Goal: Task Accomplishment & Management: Use online tool/utility

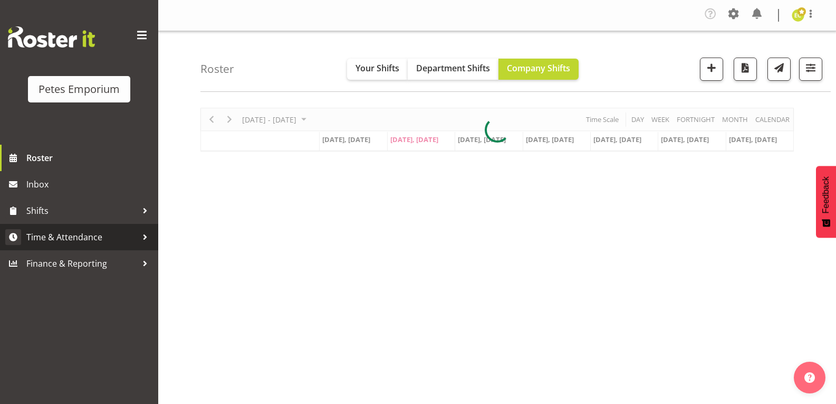
click at [120, 246] on link "Time & Attendance" at bounding box center [79, 237] width 158 height 26
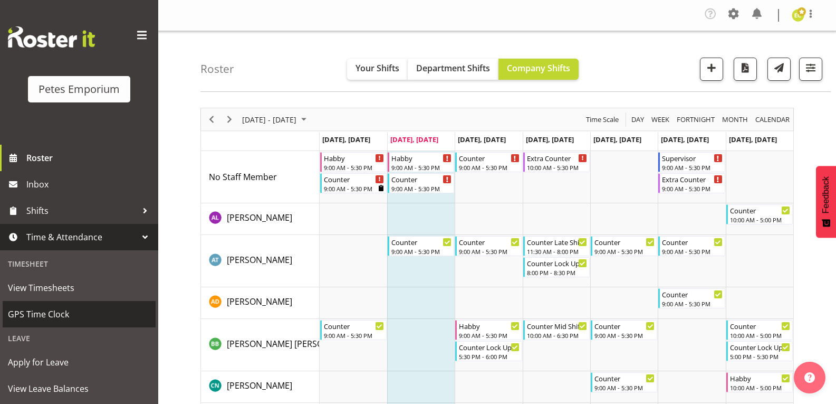
click at [51, 316] on span "GPS Time Clock" at bounding box center [79, 314] width 142 height 16
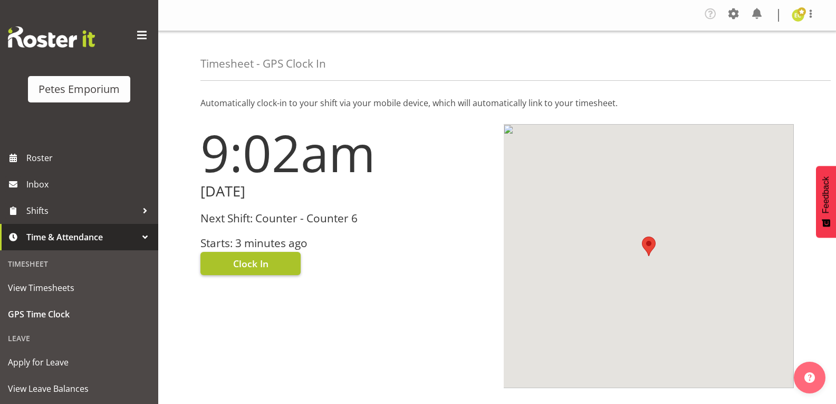
click at [245, 269] on span "Clock In" at bounding box center [250, 263] width 35 height 14
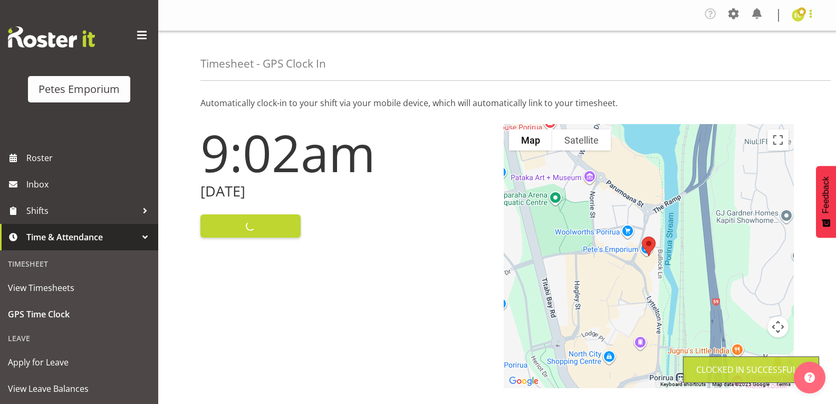
click at [809, 17] on span at bounding box center [811, 13] width 13 height 13
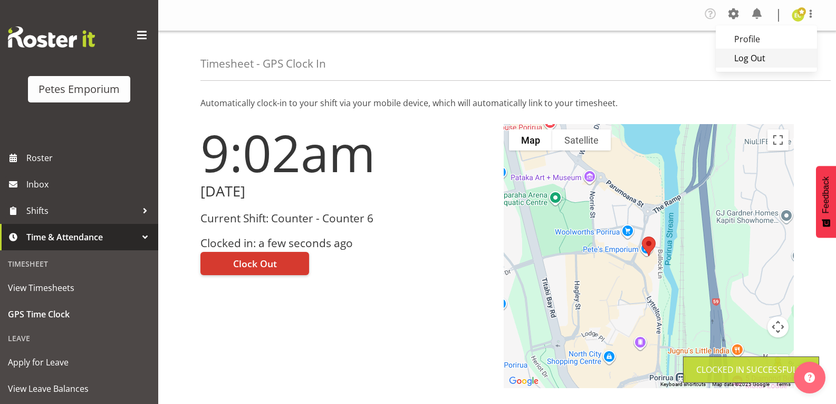
click at [762, 60] on link "Log Out" at bounding box center [766, 58] width 101 height 19
